Goal: Find contact information: Find contact information

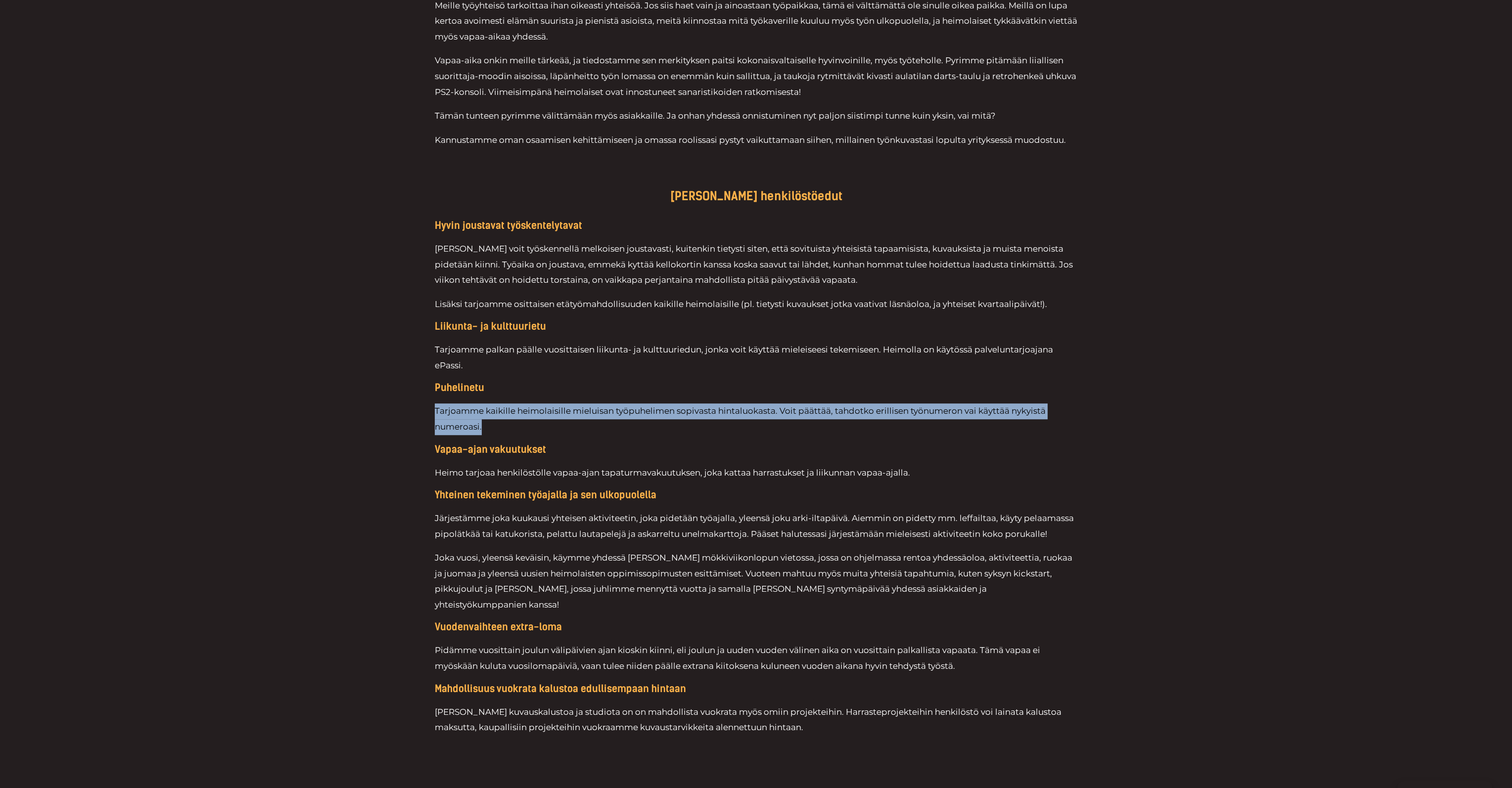
drag, startPoint x: 432, startPoint y: 412, endPoint x: 494, endPoint y: 433, distance: 65.5
click at [493, 433] on div "[PERSON_NAME] henkilöstöedut Hyvin joustavat työskentelytavat [PERSON_NAME] voi…" at bounding box center [756, 487] width 1512 height 602
click at [495, 429] on p "Tarjoamme kaikille heimolaisille mieluisan työpuhelimen sopivasta hintaluokasta…" at bounding box center [756, 419] width 643 height 31
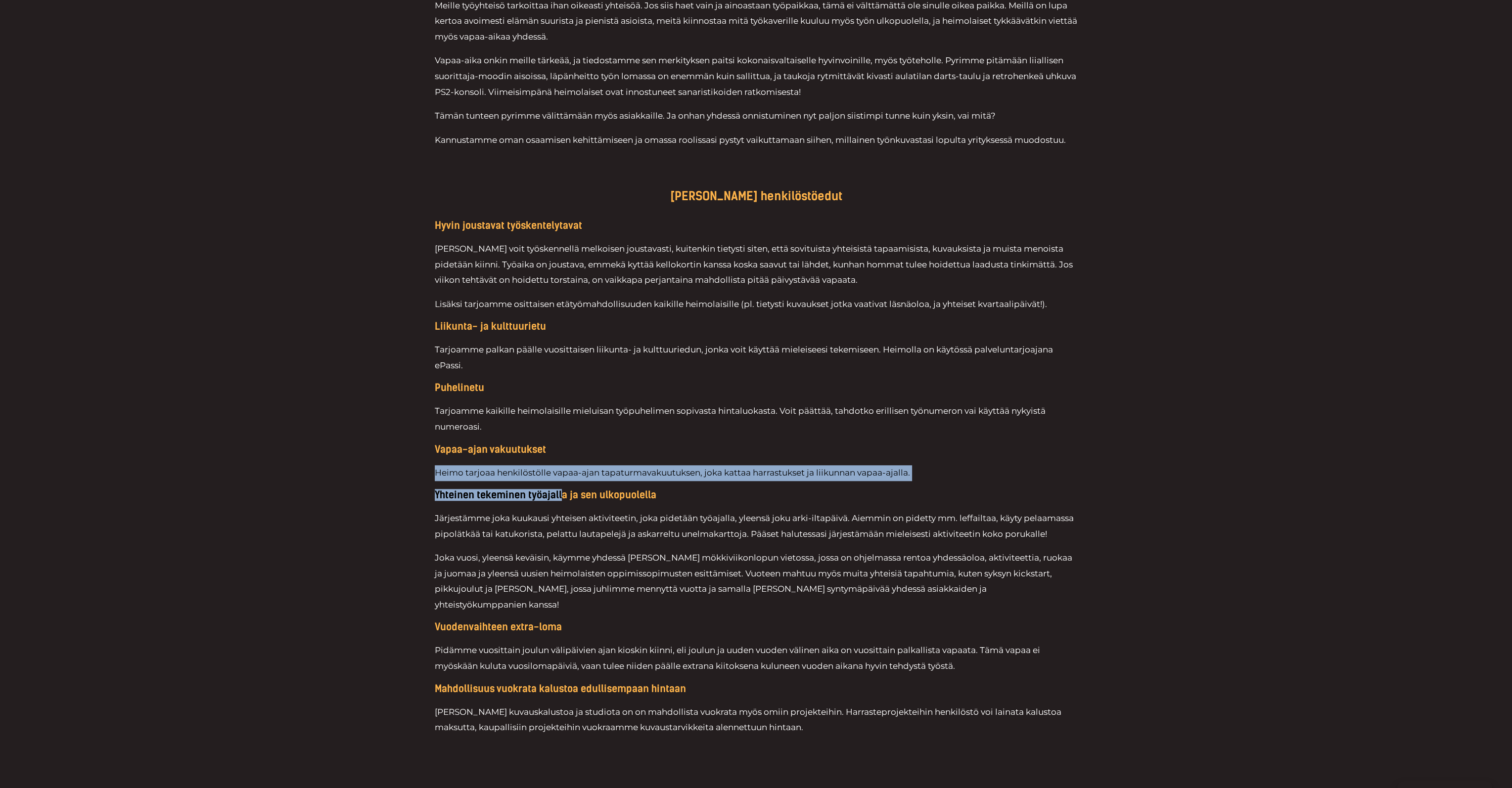
drag, startPoint x: 433, startPoint y: 475, endPoint x: 562, endPoint y: 483, distance: 129.2
click at [562, 483] on div "[PERSON_NAME] henkilöstöedut Hyvin joustavat työskentelytavat [PERSON_NAME] voi…" at bounding box center [756, 487] width 1512 height 602
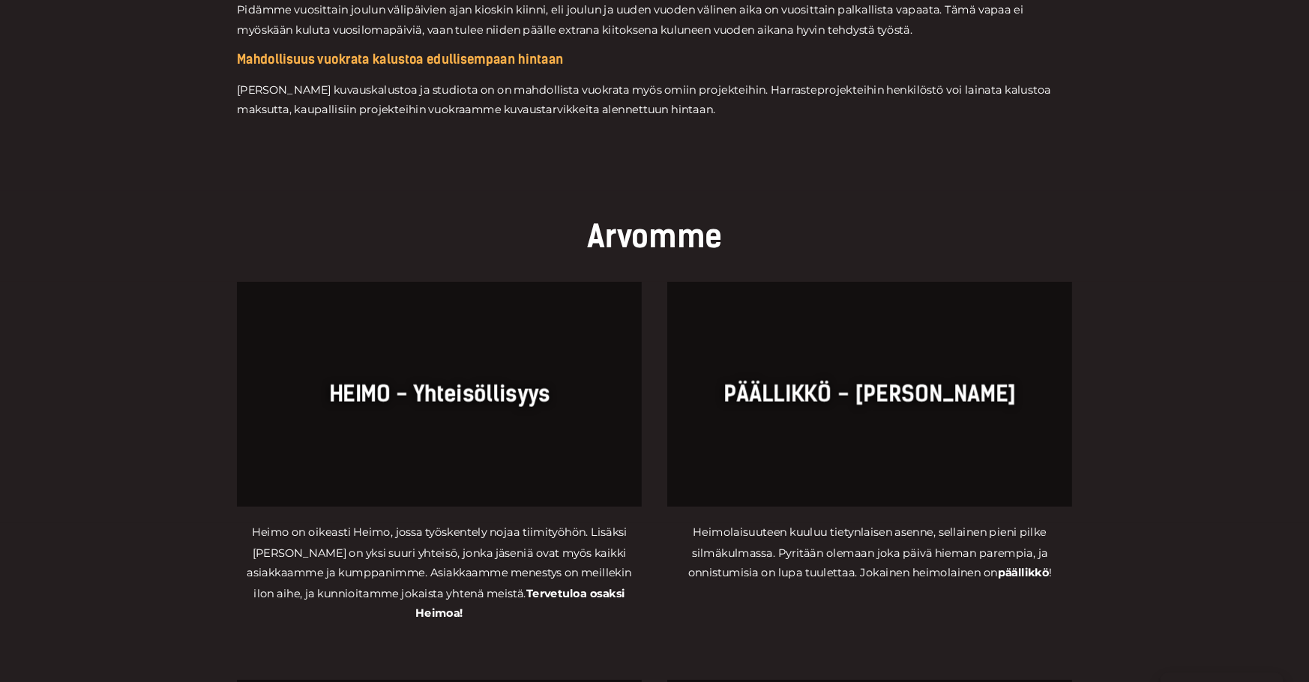
scroll to position [3074, 0]
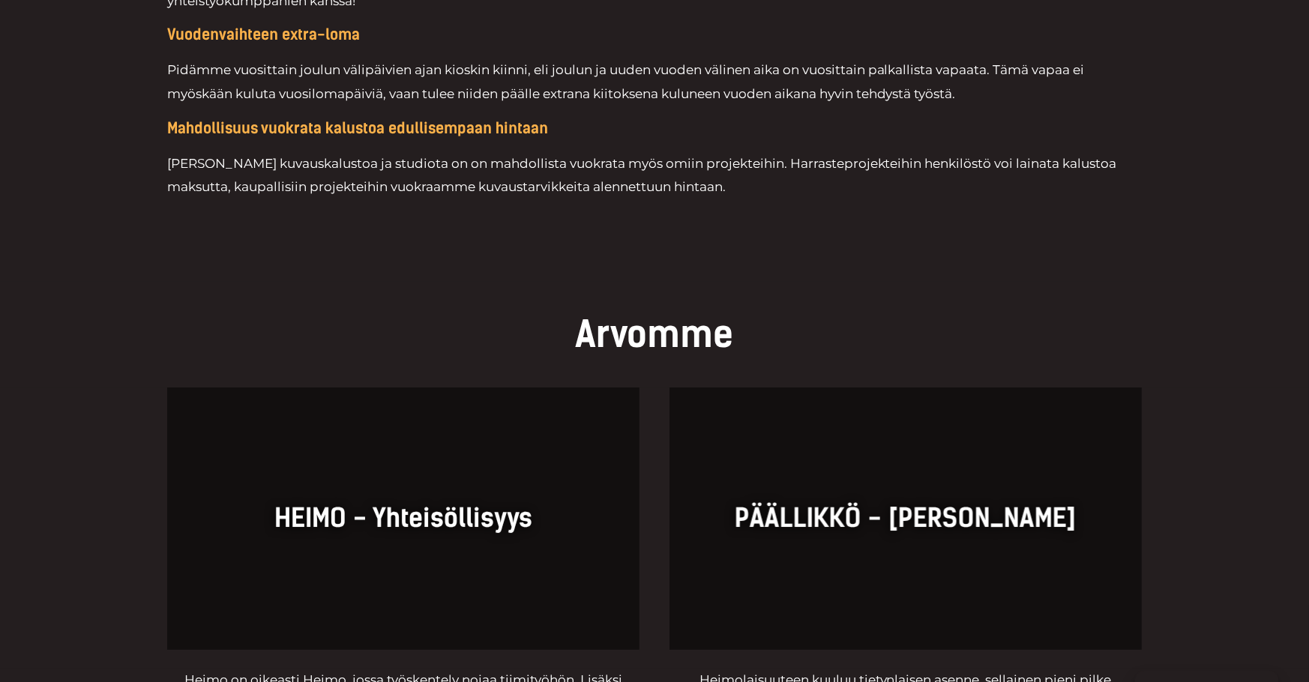
drag, startPoint x: 956, startPoint y: 315, endPoint x: 747, endPoint y: 217, distance: 230.4
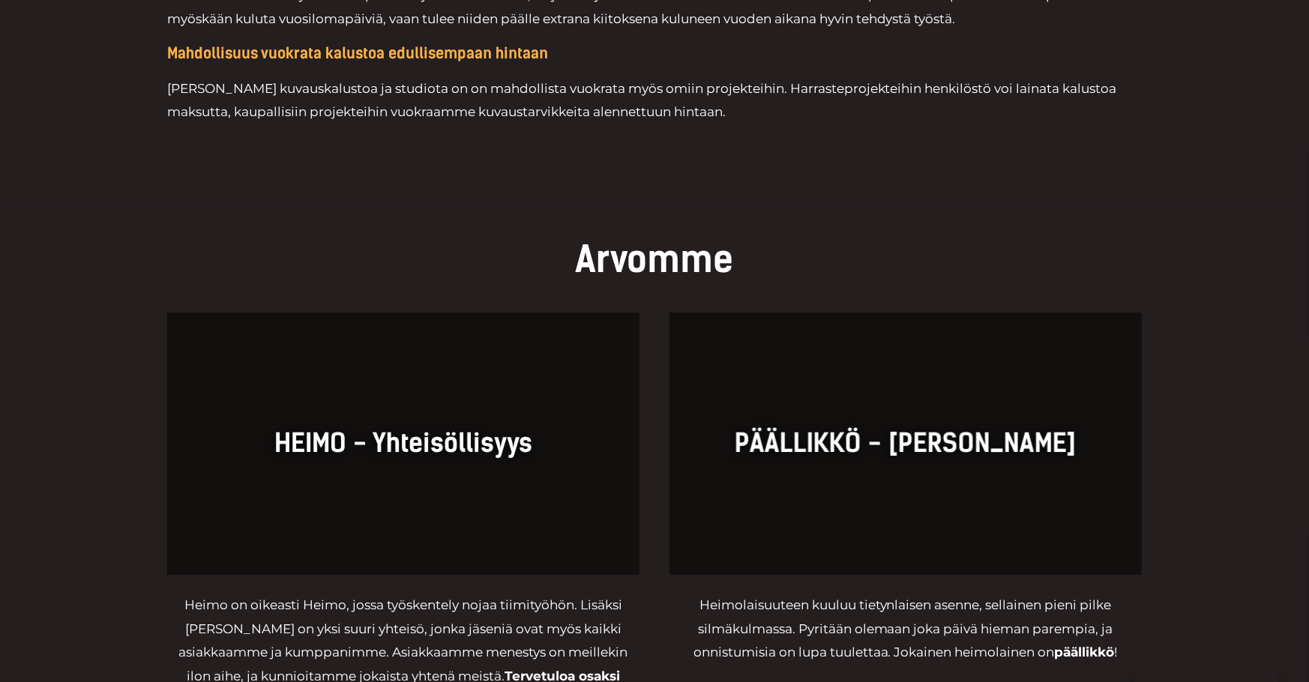
drag, startPoint x: 918, startPoint y: 381, endPoint x: 822, endPoint y: 352, distance: 99.4
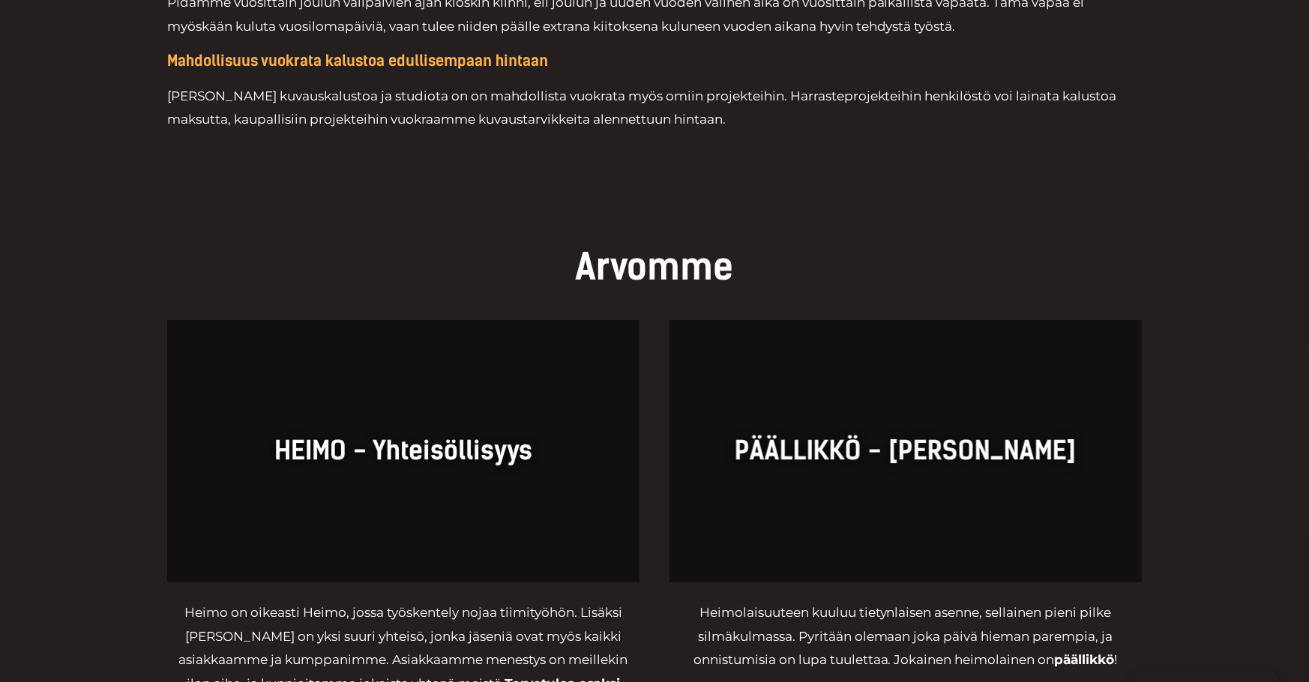
drag, startPoint x: 955, startPoint y: 537, endPoint x: 943, endPoint y: 537, distance: 12.0
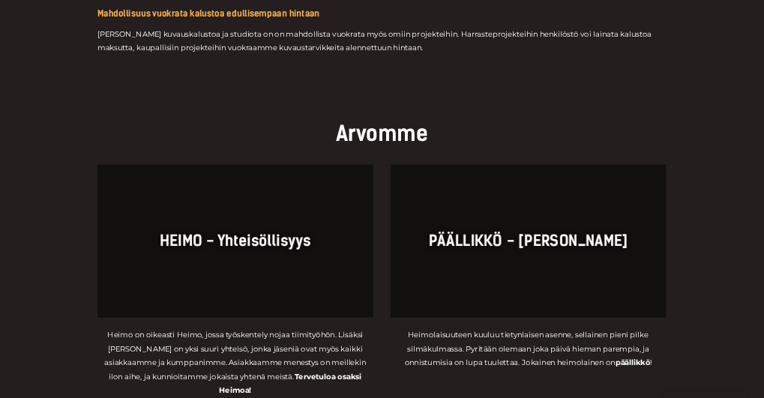
scroll to position [3131, 0]
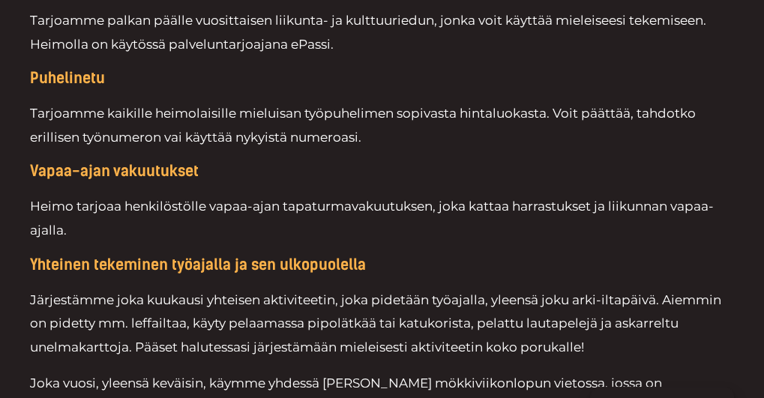
drag, startPoint x: 588, startPoint y: 256, endPoint x: 495, endPoint y: 160, distance: 134.7
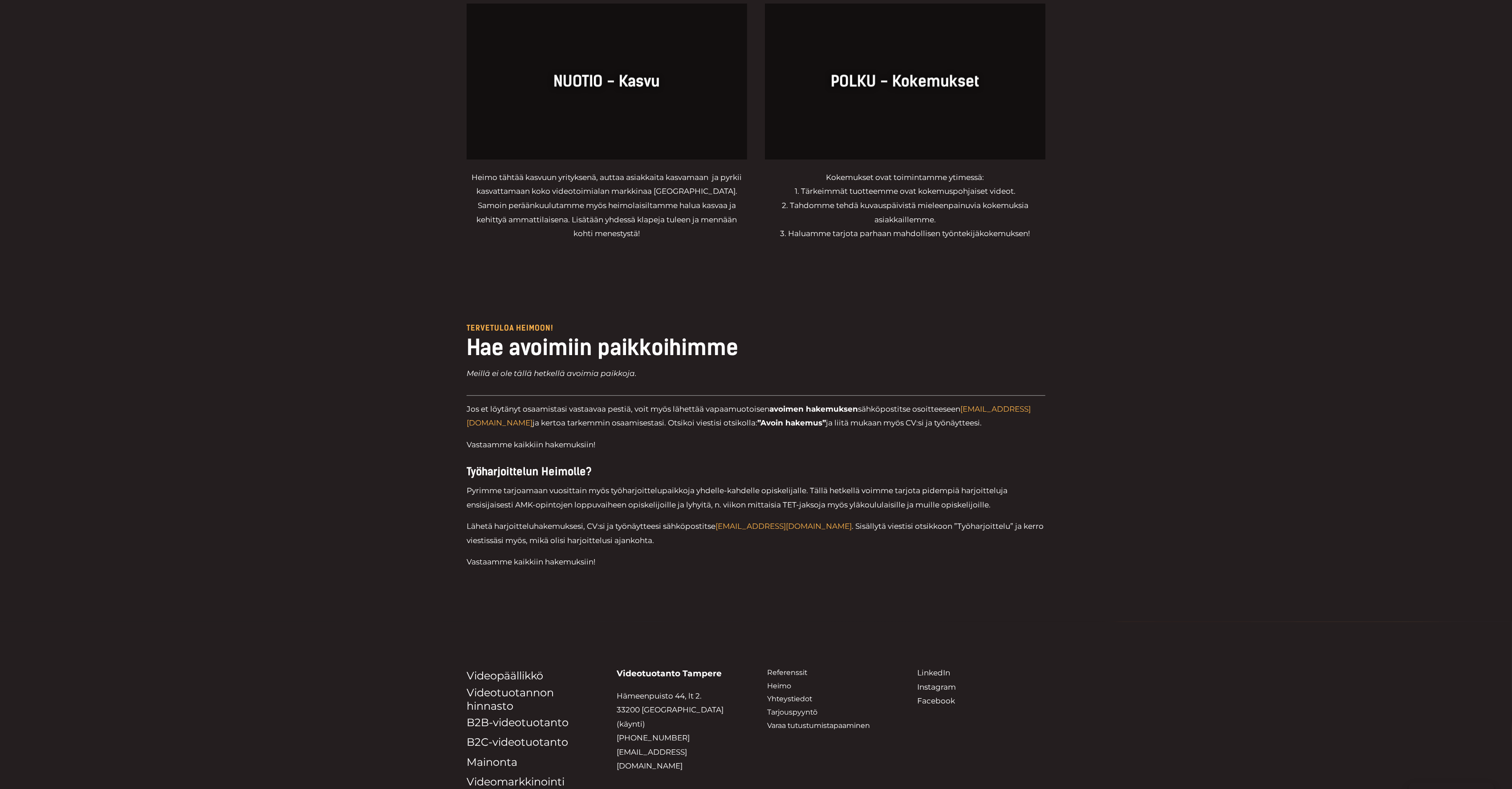
scroll to position [2301, 0]
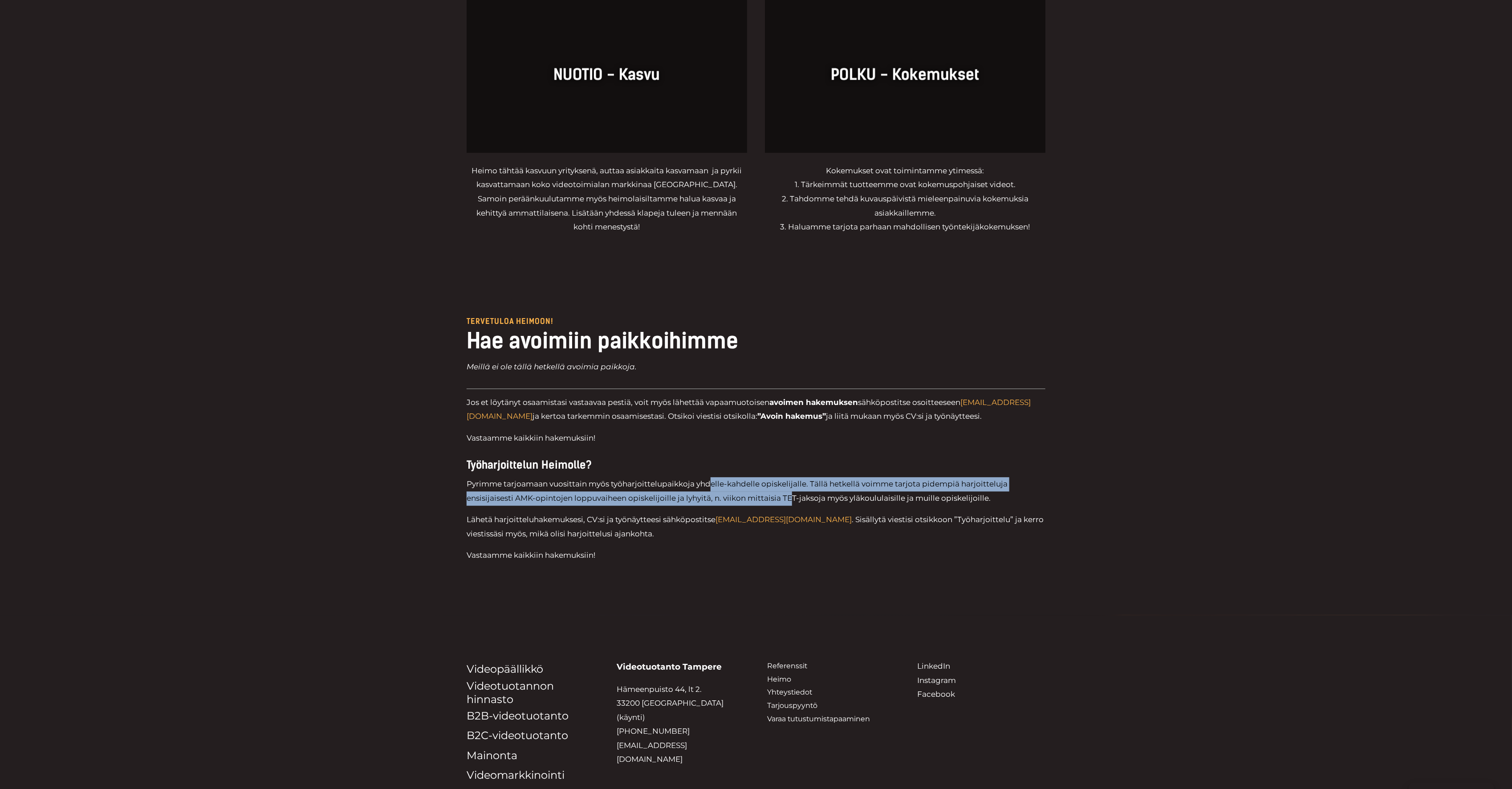
drag, startPoint x: 716, startPoint y: 472, endPoint x: 792, endPoint y: 479, distance: 76.3
click at [792, 479] on p "Pyrimme tarjoamaan vuosittain myös työharjoittelupaikkoja yhdelle-kahdelle opis…" at bounding box center [756, 491] width 579 height 28
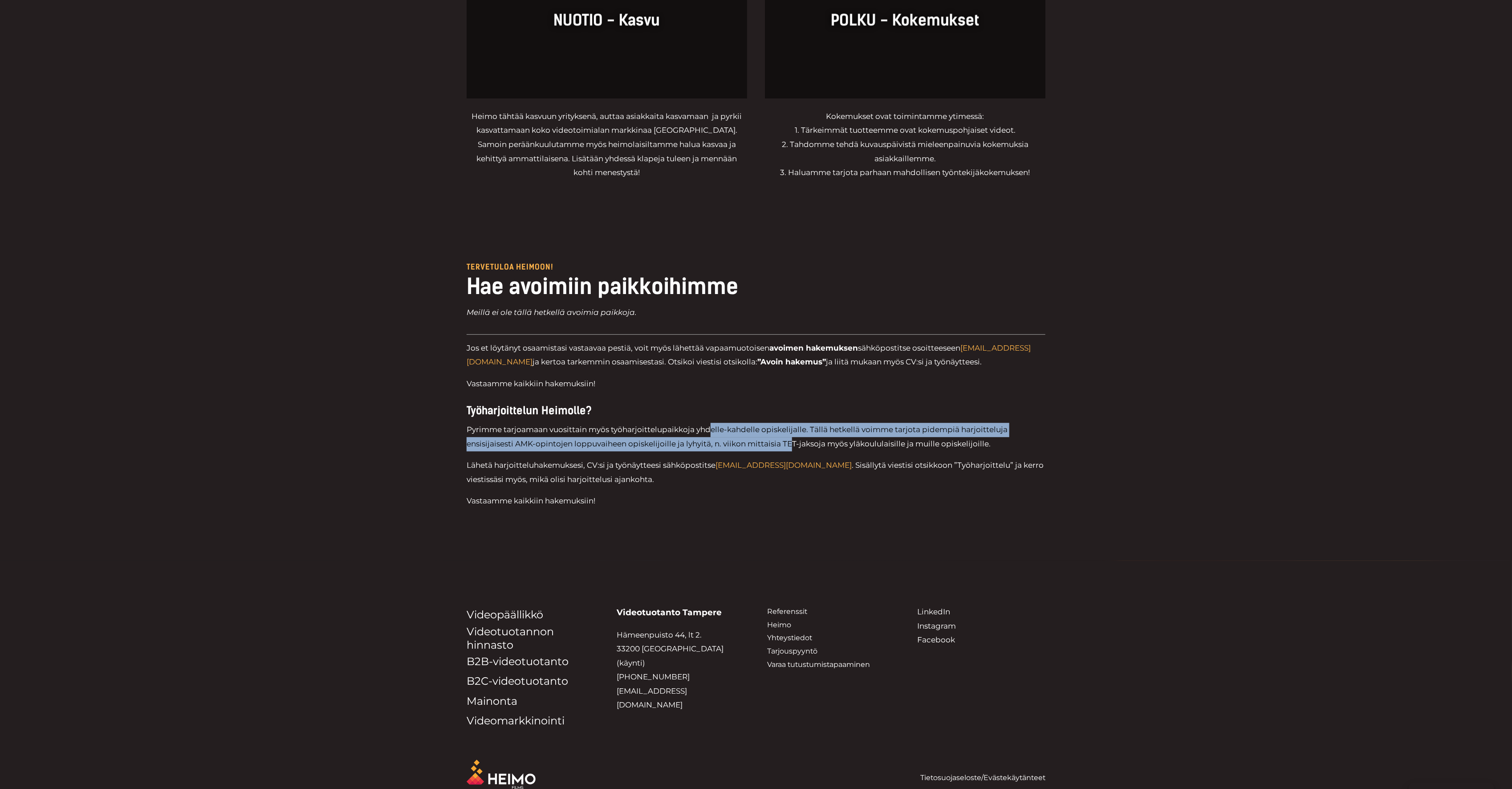
scroll to position [2357, 0]
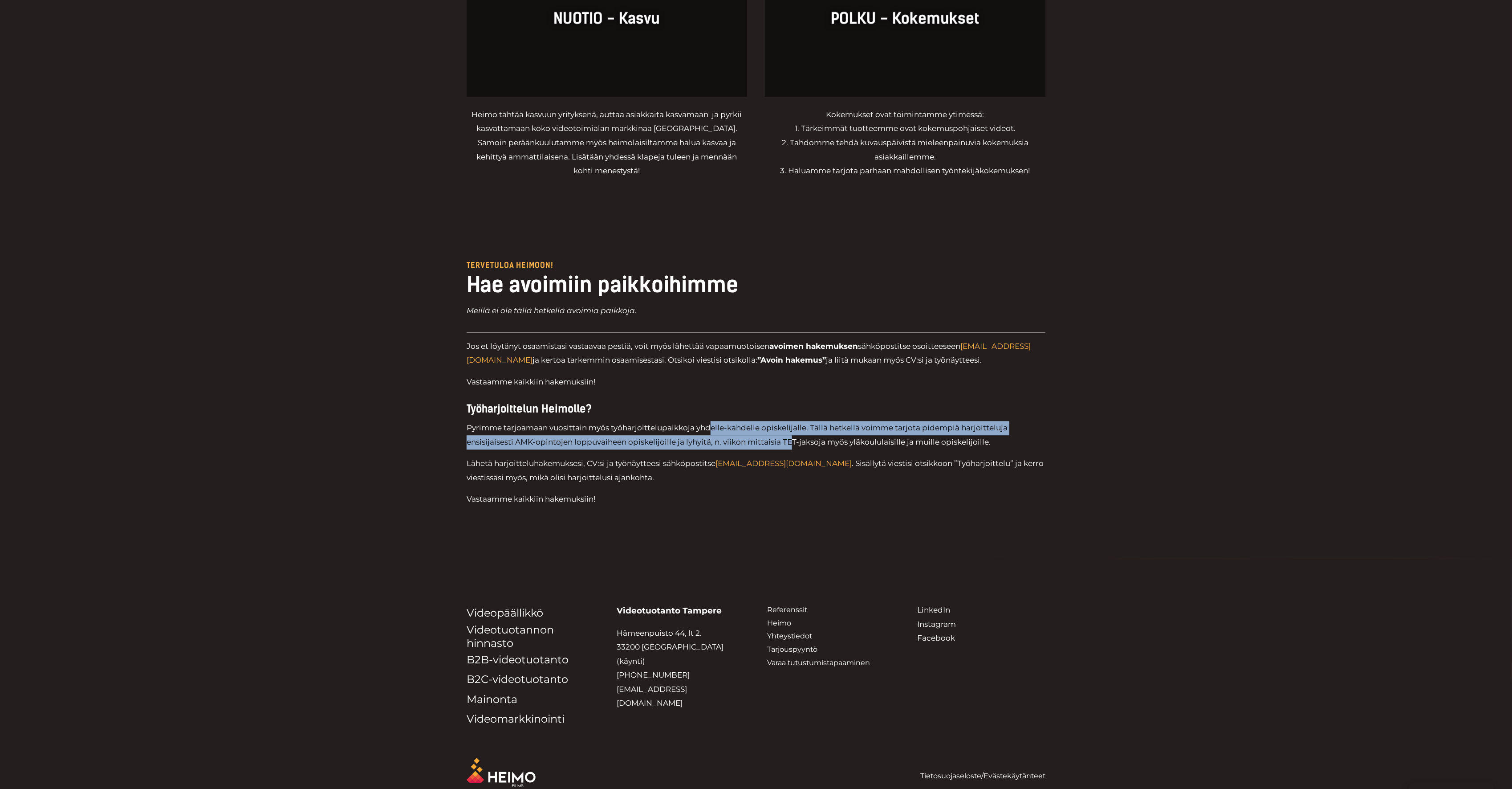
drag, startPoint x: 761, startPoint y: 447, endPoint x: 755, endPoint y: 449, distance: 6.3
click at [762, 459] on link "[EMAIL_ADDRESS][DOMAIN_NAME]" at bounding box center [783, 463] width 136 height 9
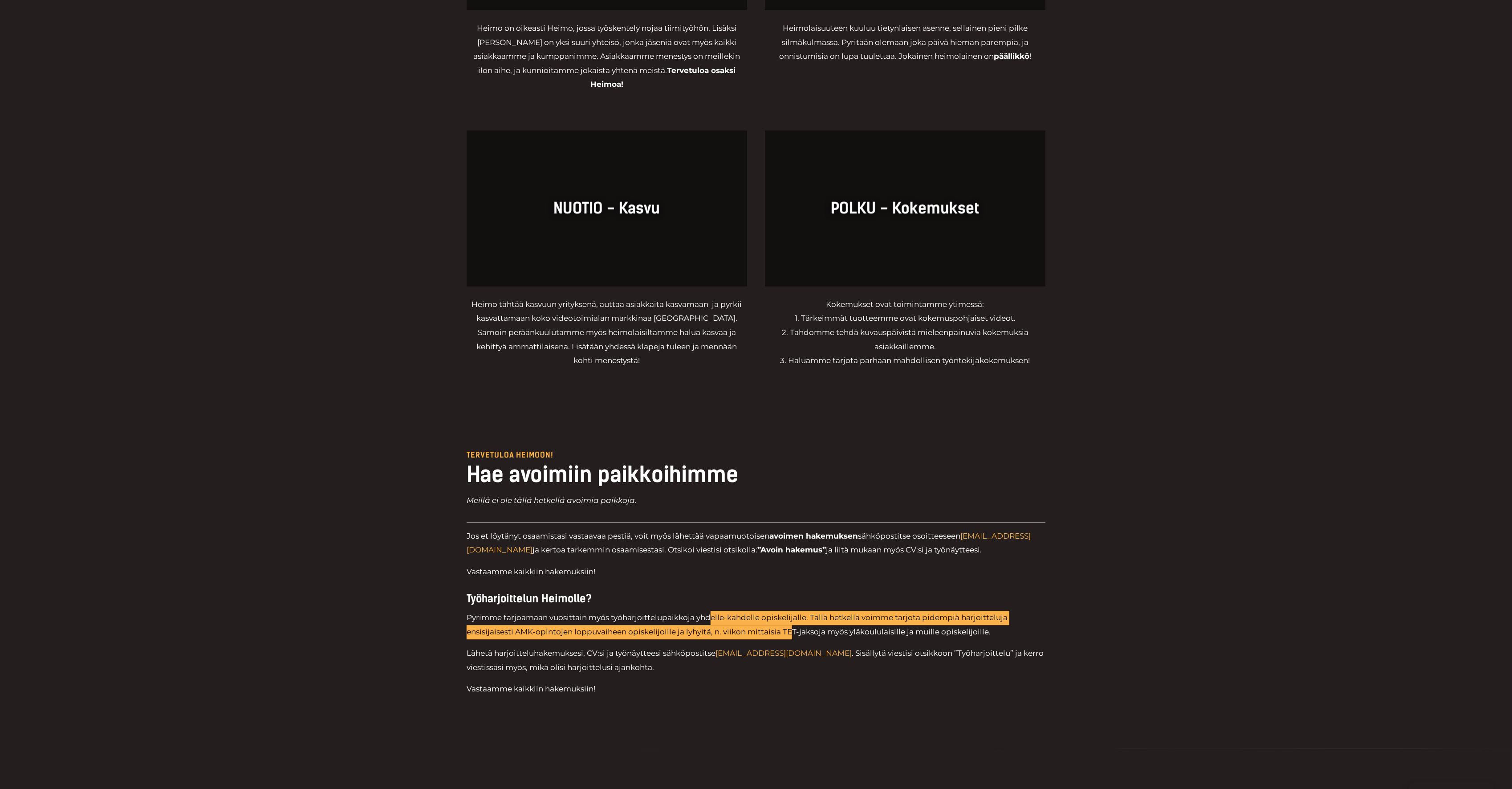
scroll to position [2159, 0]
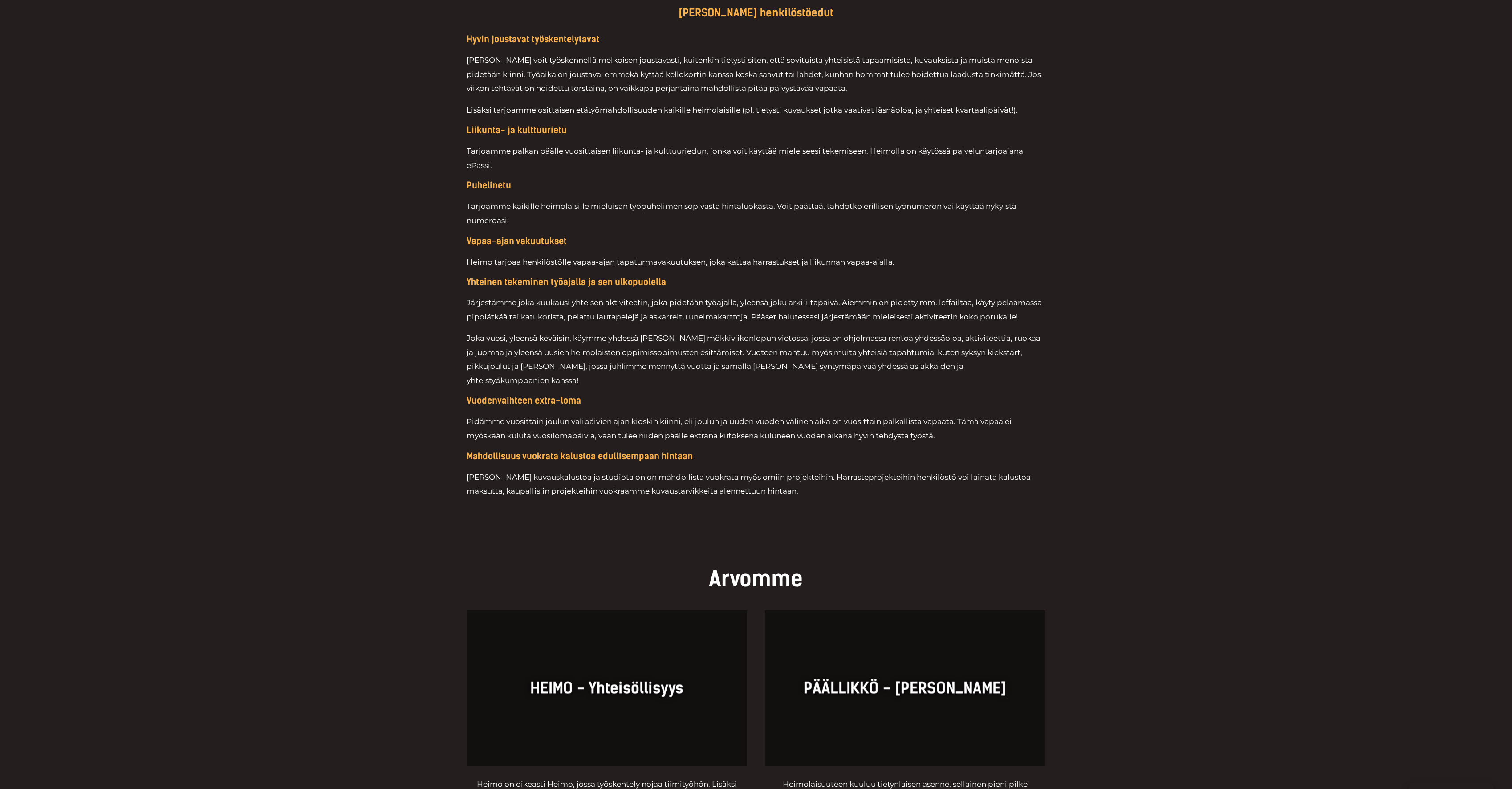
scroll to position [2357, 0]
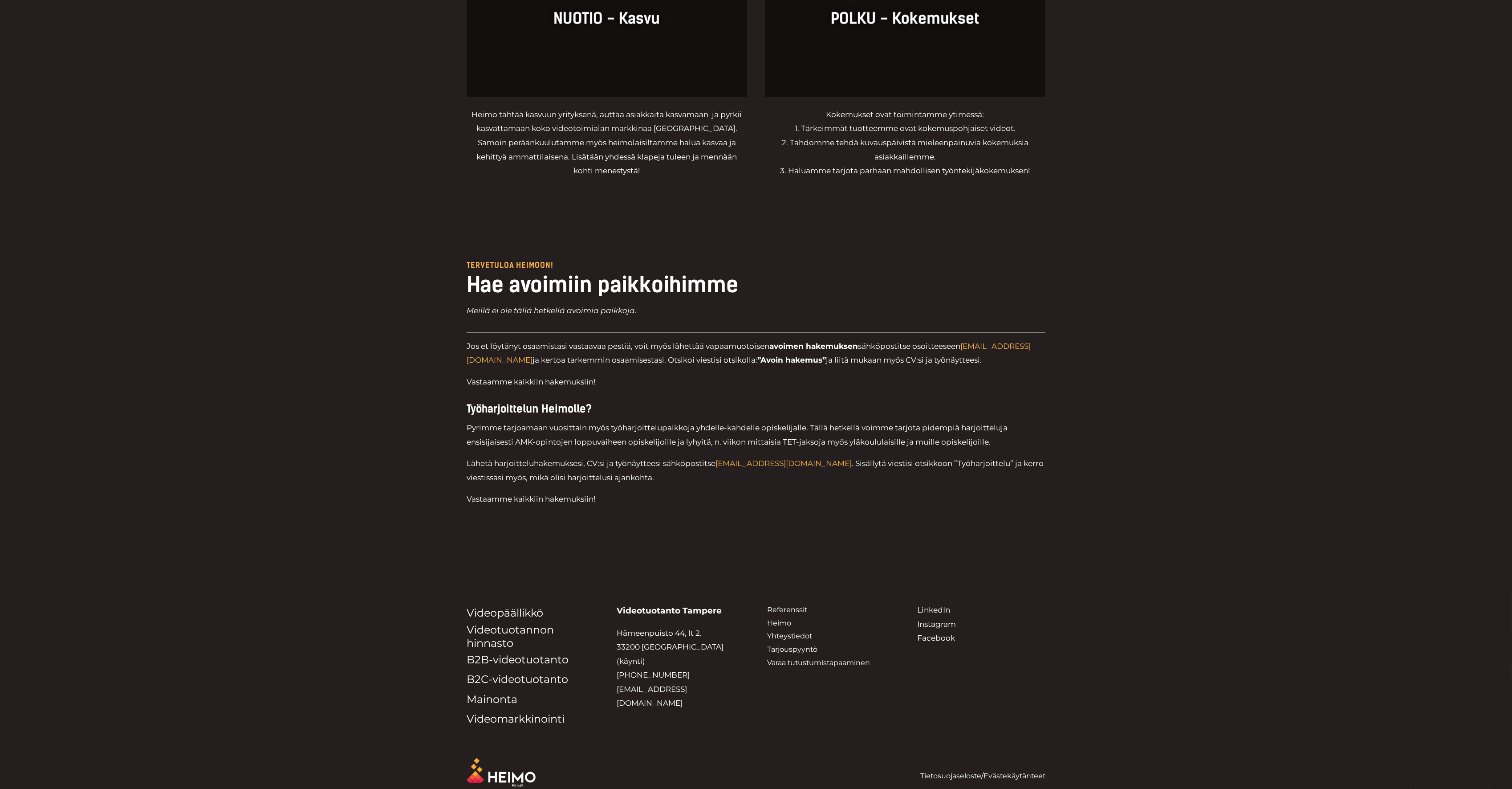
drag, startPoint x: 919, startPoint y: 437, endPoint x: 854, endPoint y: 719, distance: 289.4
